Goal: Information Seeking & Learning: Learn about a topic

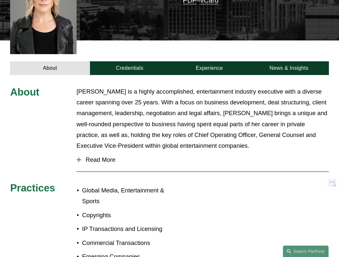
scroll to position [222, 0]
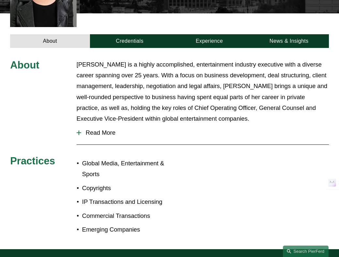
click at [107, 129] on span "Read More" at bounding box center [205, 132] width 248 height 7
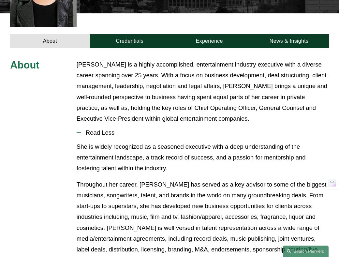
click at [141, 104] on p "[PERSON_NAME] is a highly accomplished, entertainment industry executive with a…" at bounding box center [203, 91] width 252 height 65
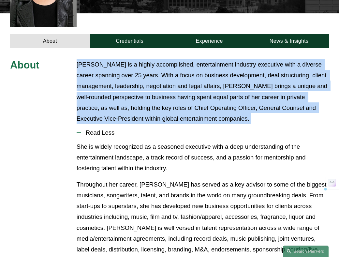
click at [168, 98] on p "[PERSON_NAME] is a highly accomplished, entertainment industry executive with a…" at bounding box center [203, 91] width 252 height 65
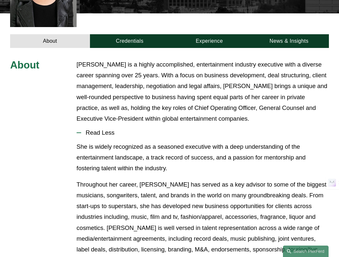
click at [168, 98] on p "[PERSON_NAME] is a highly accomplished, entertainment industry executive with a…" at bounding box center [203, 91] width 252 height 65
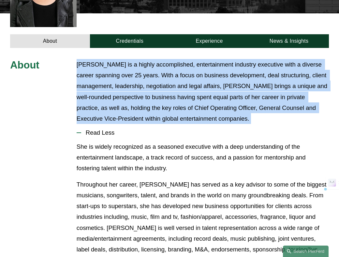
click at [186, 94] on p "[PERSON_NAME] is a highly accomplished, entertainment industry executive with a…" at bounding box center [203, 91] width 252 height 65
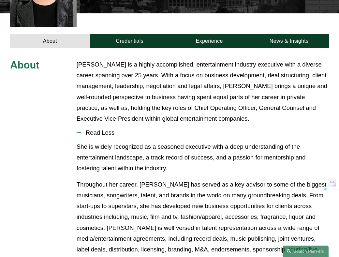
click at [186, 94] on p "[PERSON_NAME] is a highly accomplished, entertainment industry executive with a…" at bounding box center [203, 91] width 252 height 65
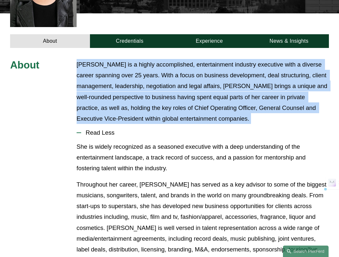
click at [173, 94] on p "[PERSON_NAME] is a highly accomplished, entertainment industry executive with a…" at bounding box center [203, 91] width 252 height 65
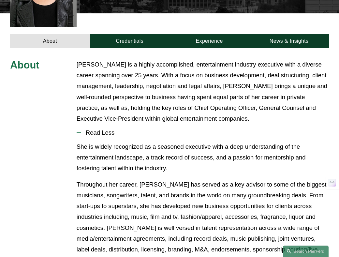
click at [173, 94] on p "[PERSON_NAME] is a highly accomplished, entertainment industry executive with a…" at bounding box center [203, 91] width 252 height 65
click at [188, 94] on p "[PERSON_NAME] is a highly accomplished, entertainment industry executive with a…" at bounding box center [203, 91] width 252 height 65
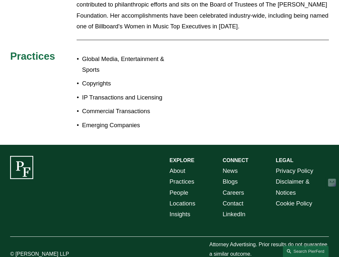
scroll to position [554, 0]
